Goal: Navigation & Orientation: Find specific page/section

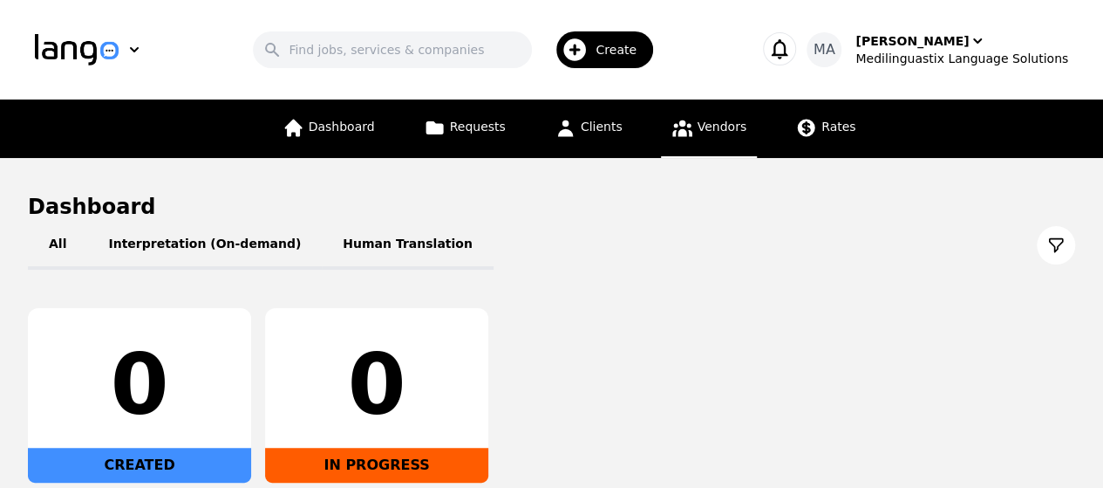
click at [717, 125] on span "Vendors" at bounding box center [722, 126] width 49 height 14
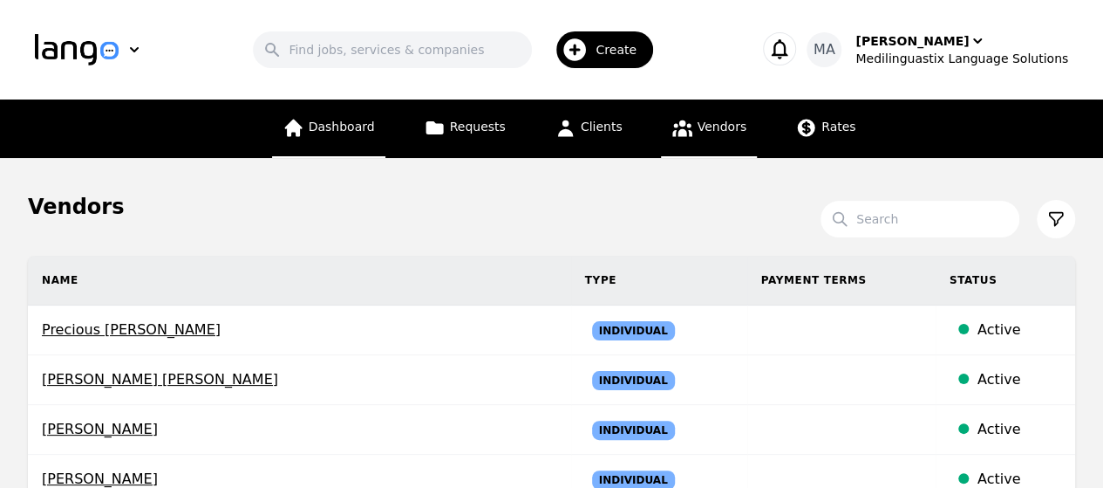
click at [342, 130] on span "Dashboard" at bounding box center [342, 126] width 66 height 14
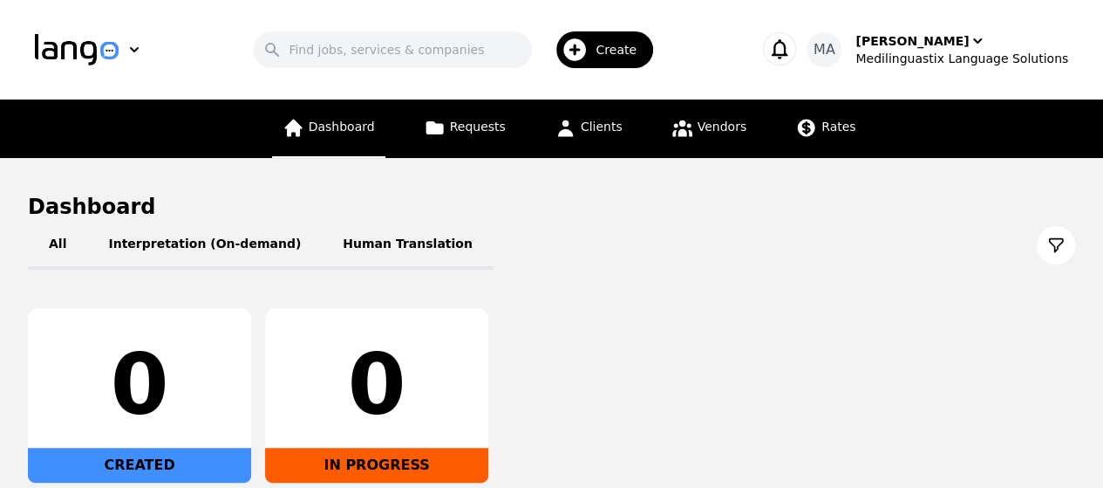
click at [333, 131] on span "Dashboard" at bounding box center [342, 126] width 66 height 14
